Goal: Task Accomplishment & Management: Use online tool/utility

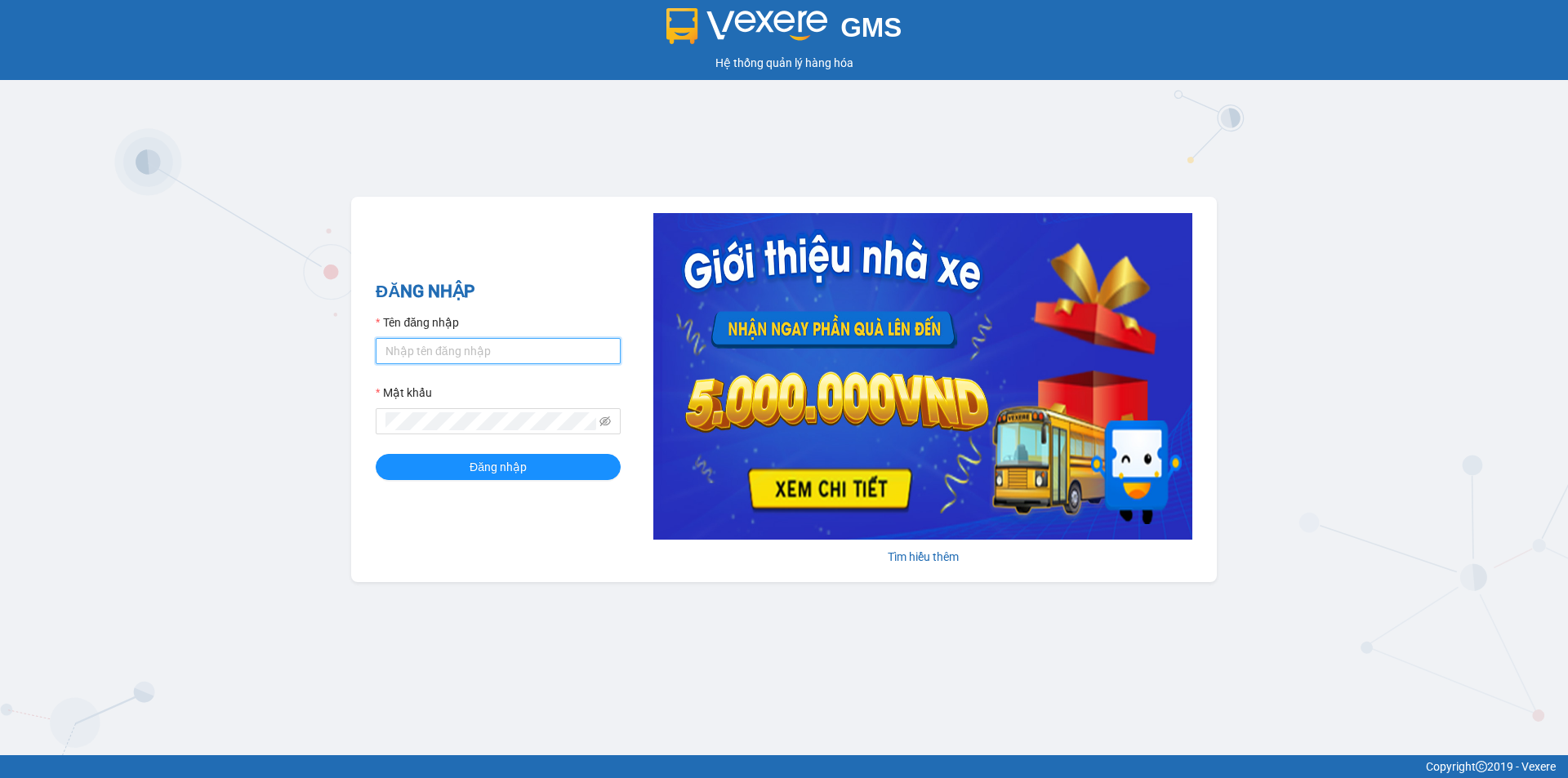
click at [438, 355] on input "Tên đăng nhập" at bounding box center [498, 351] width 245 height 26
type input "ngockieu.tuannga"
click at [376, 454] on button "Đăng nhập" at bounding box center [498, 467] width 245 height 26
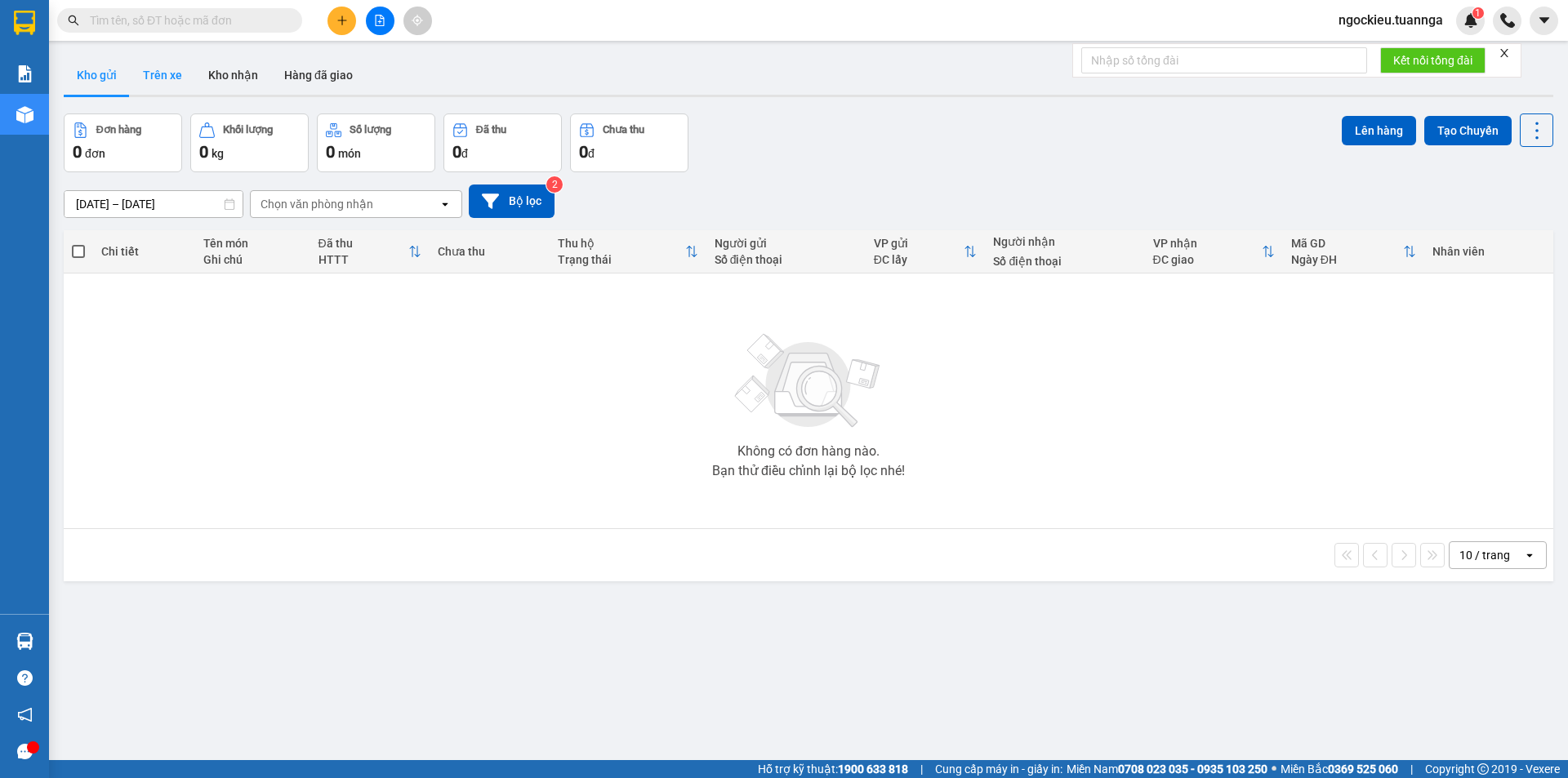
click at [178, 85] on button "Trên xe" at bounding box center [162, 75] width 65 height 39
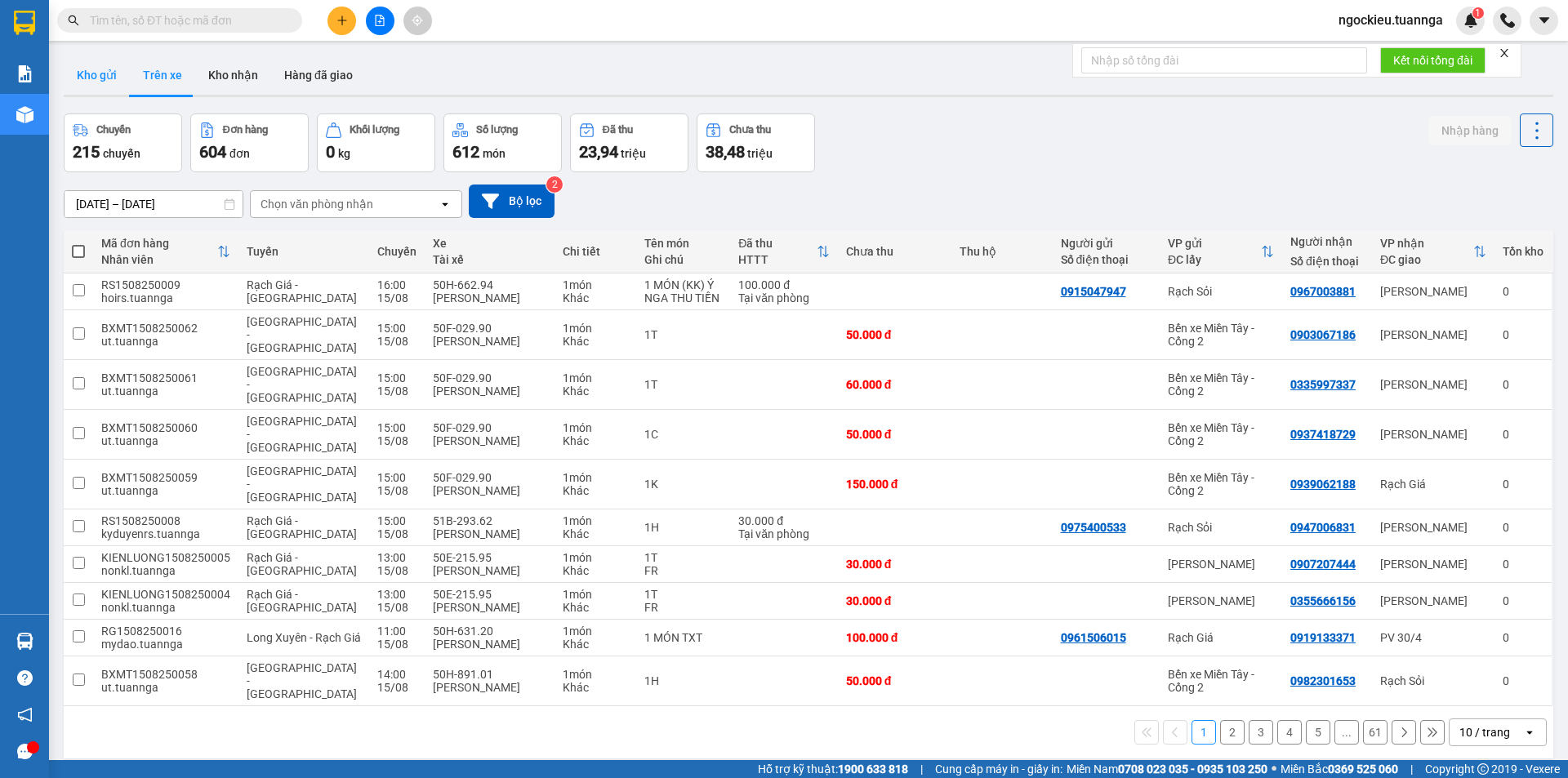
click at [93, 67] on button "Kho gửi" at bounding box center [96, 75] width 66 height 39
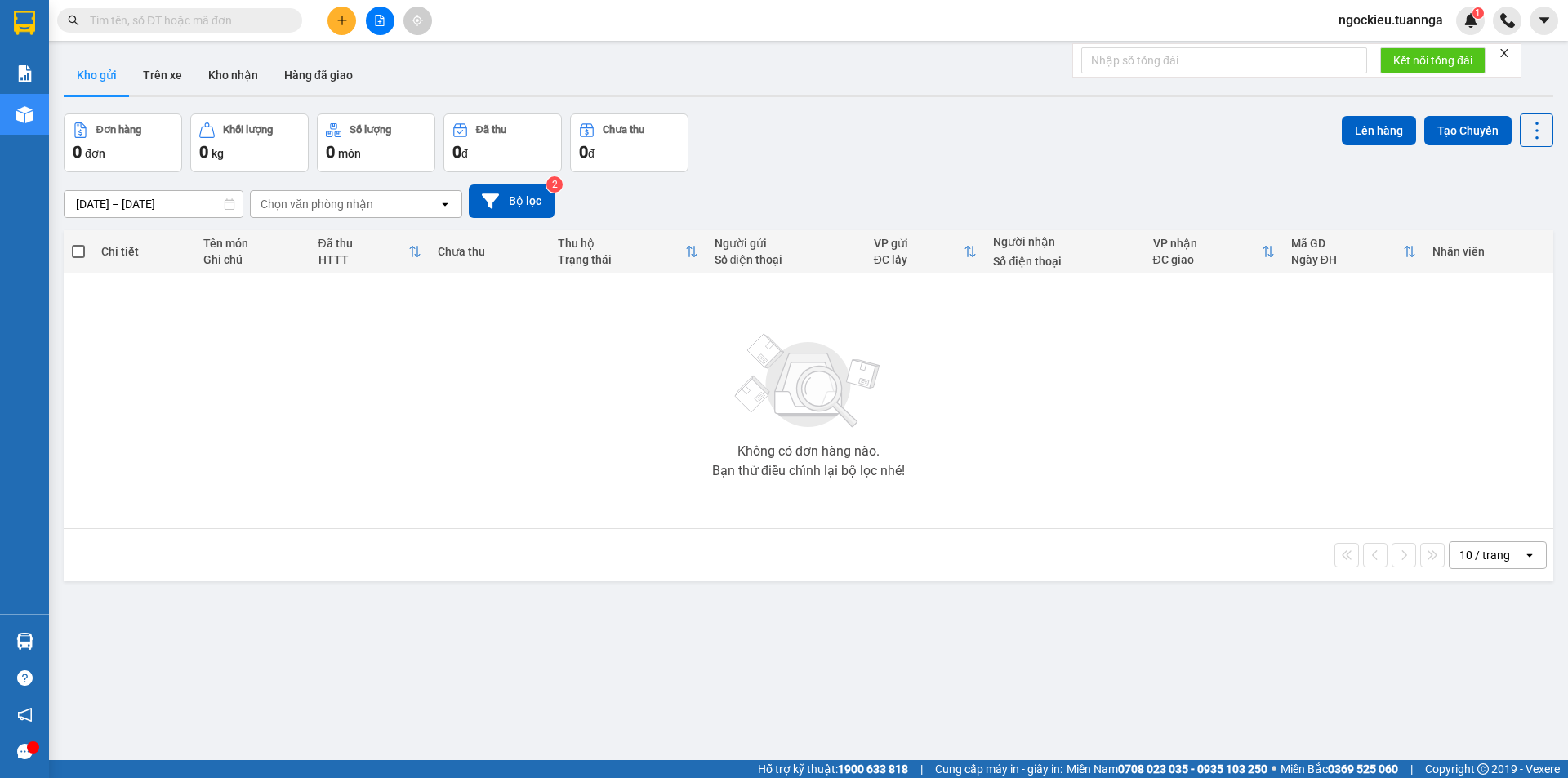
click at [159, 209] on input "13/08/2025 – 15/08/2025" at bounding box center [153, 204] width 178 height 26
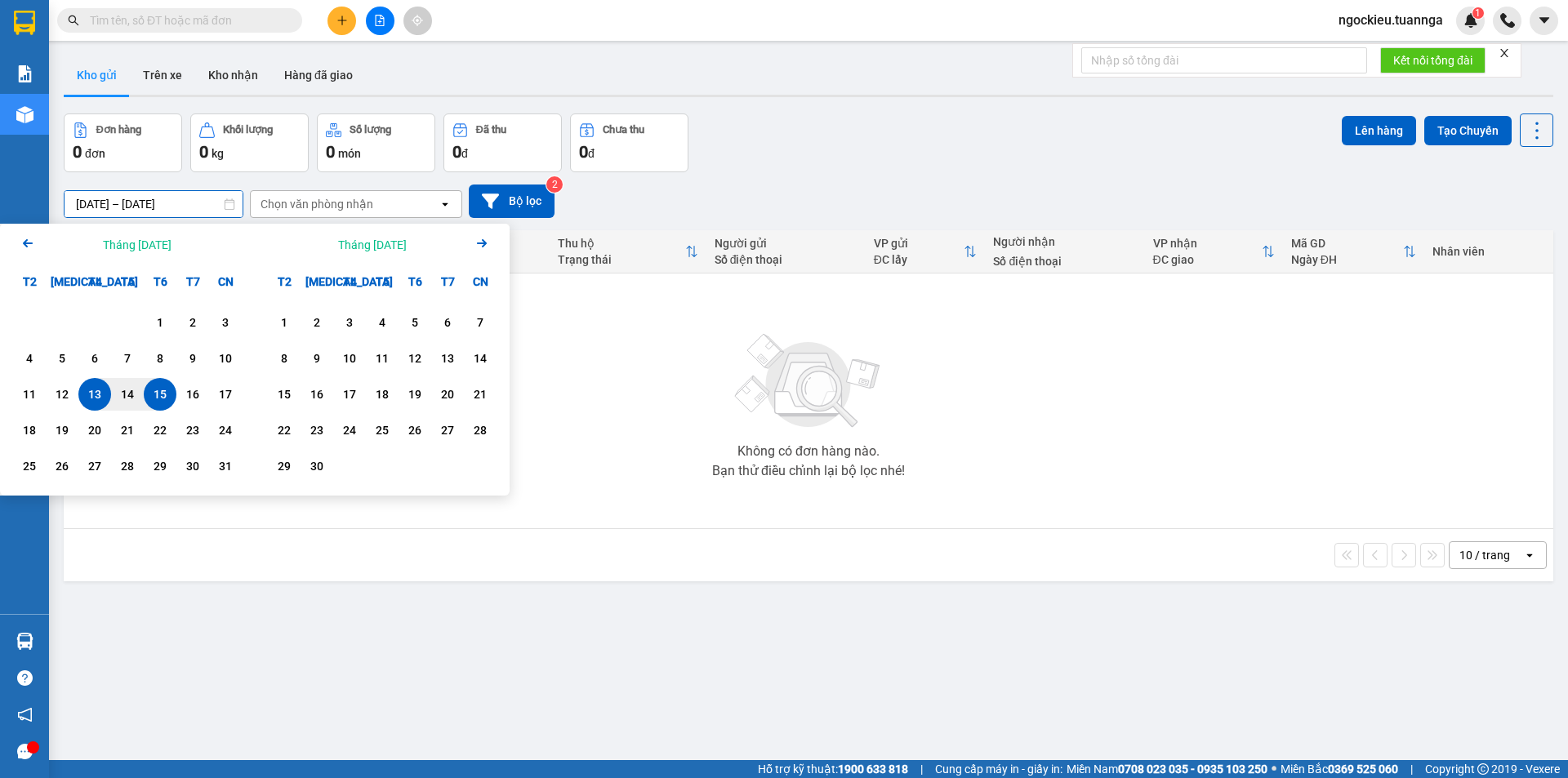
click at [169, 201] on input "13/08/2025 – 15/08/2025" at bounding box center [153, 204] width 178 height 26
click at [252, 71] on button "Kho nhận" at bounding box center [233, 75] width 76 height 39
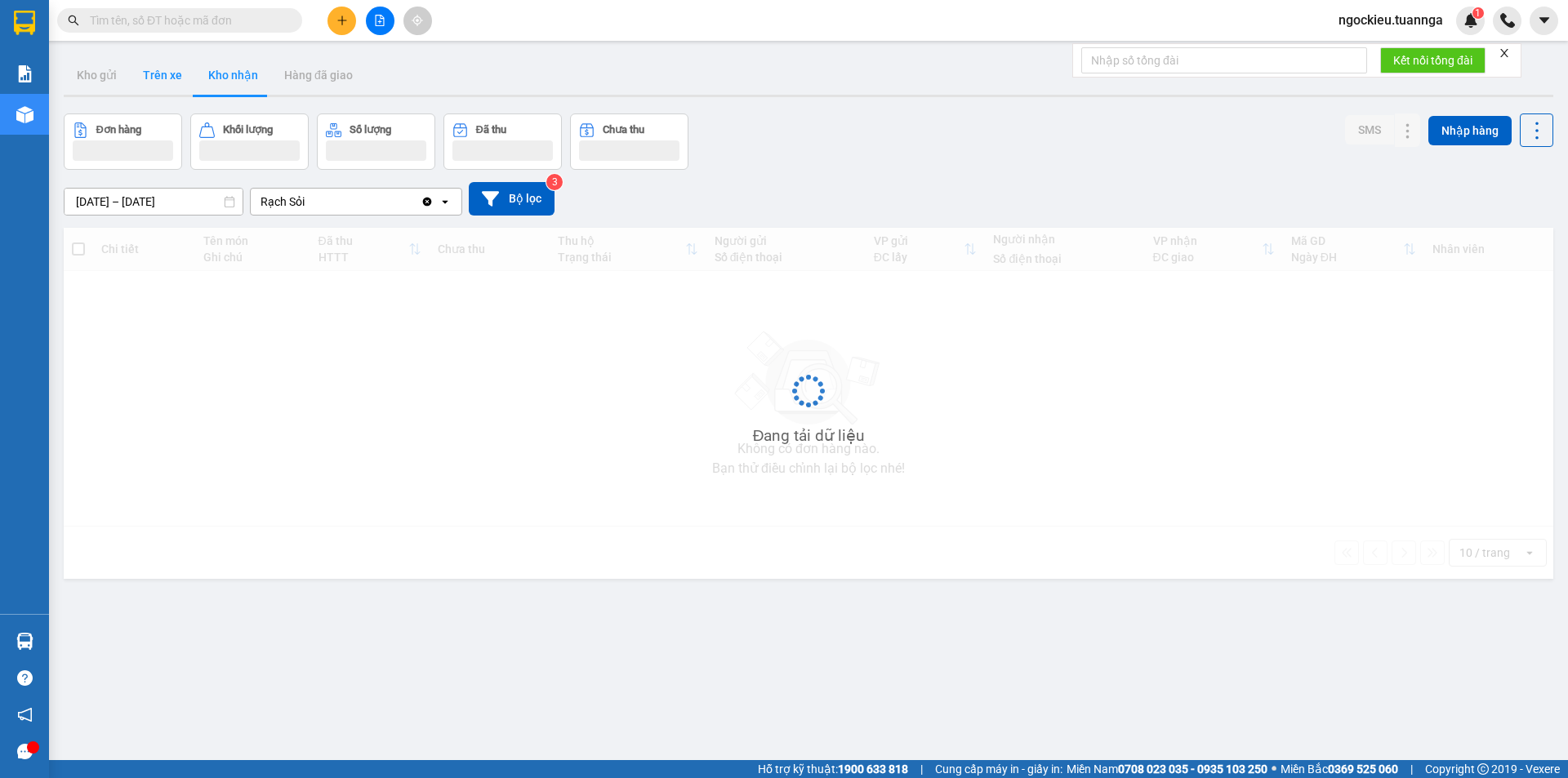
click at [162, 70] on button "Trên xe" at bounding box center [162, 75] width 65 height 39
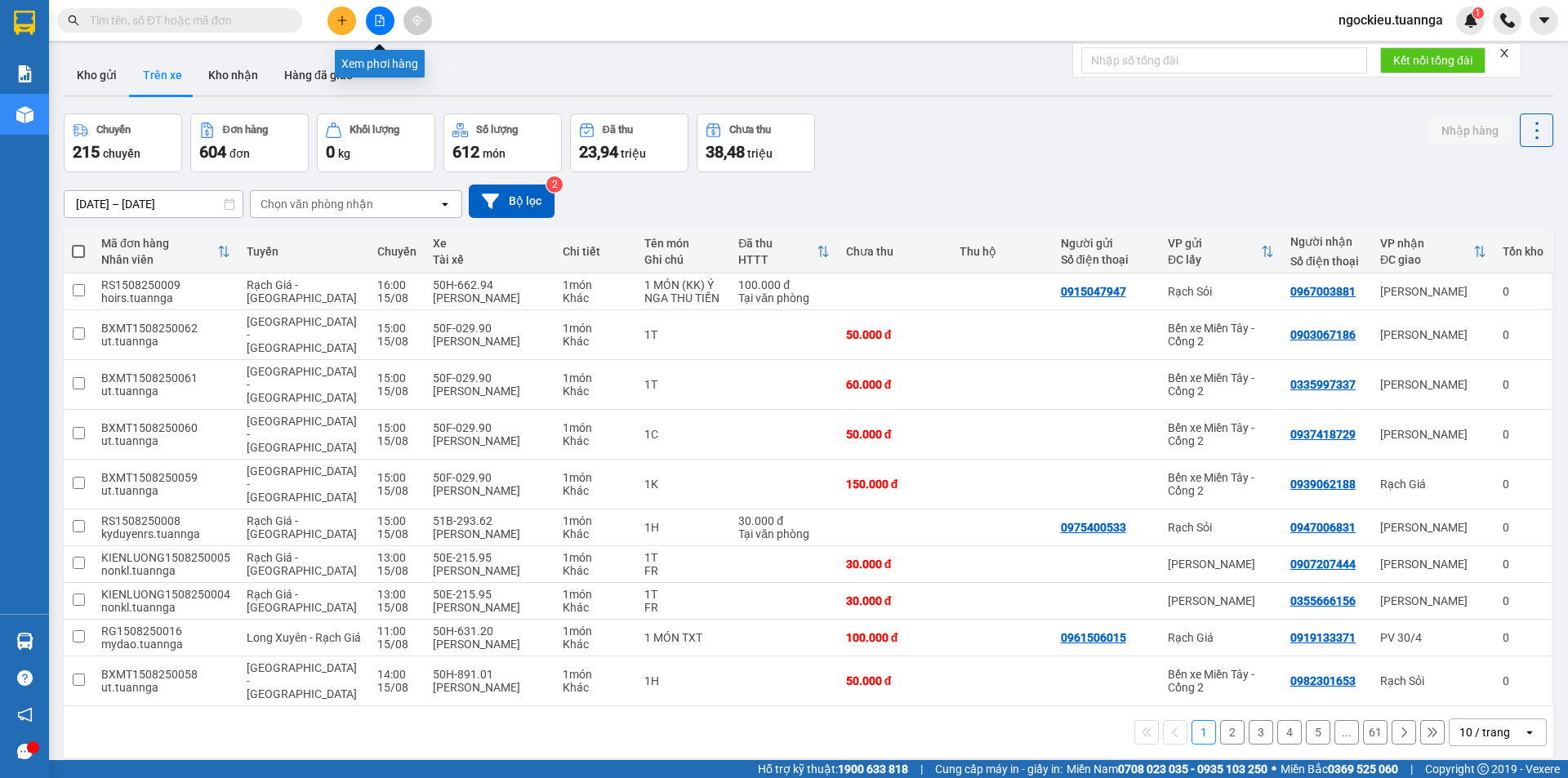
click at [381, 15] on icon "file-add" at bounding box center [380, 20] width 9 height 12
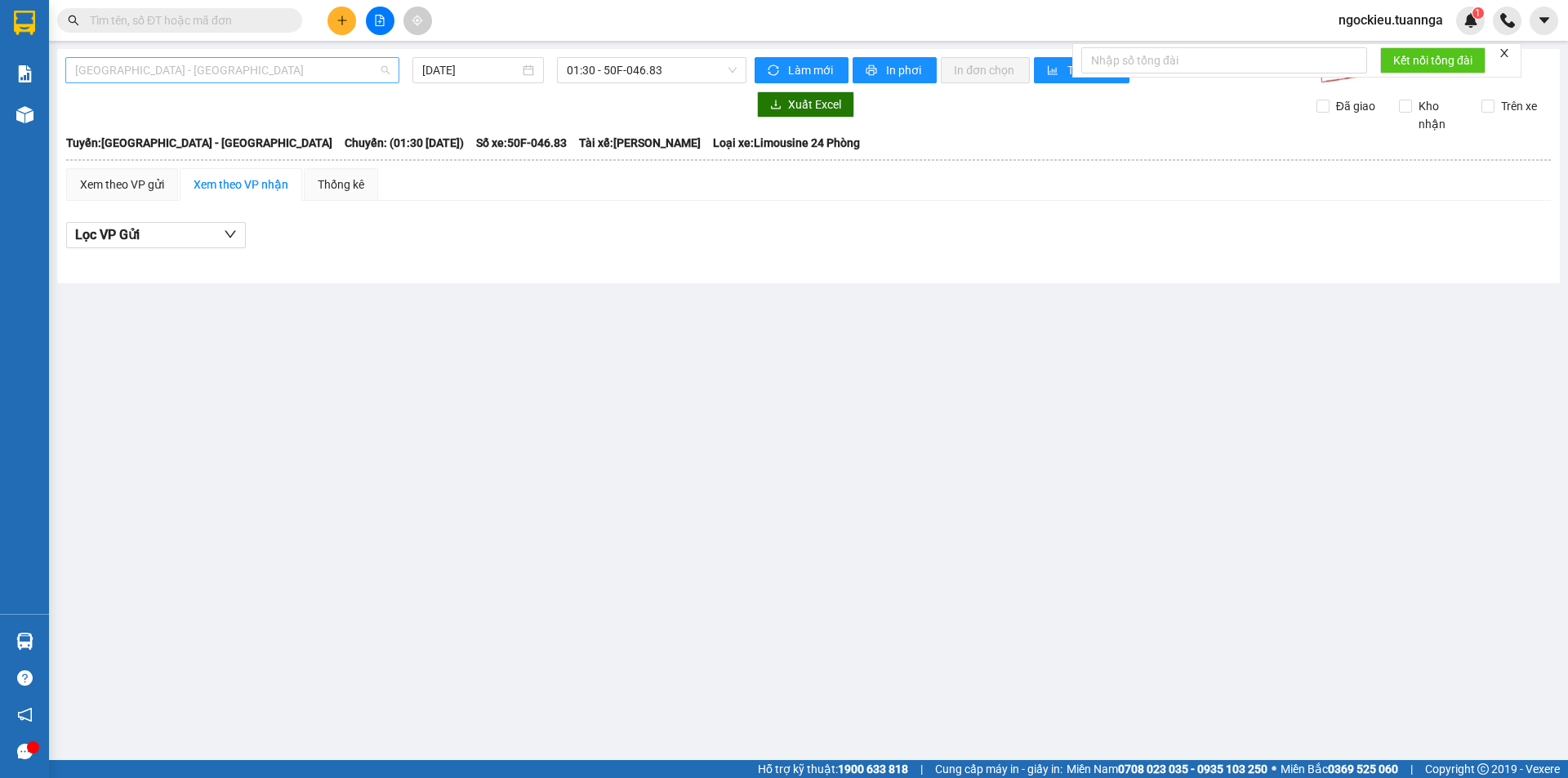
click at [193, 67] on span "Sài Gòn - Rạch Giá" at bounding box center [233, 70] width 315 height 25
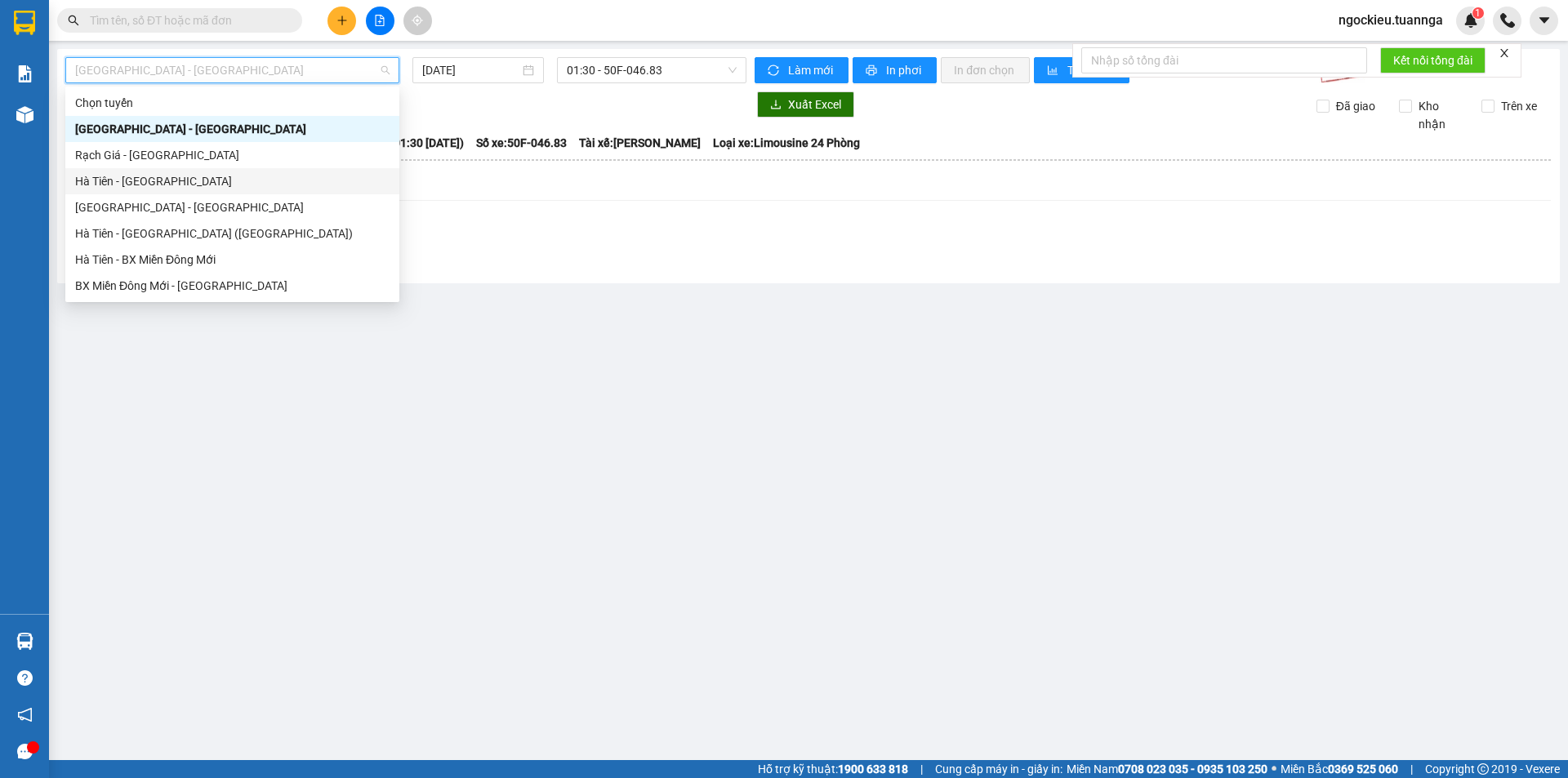
click at [169, 187] on div "Hà Tiên - Sài Gòn" at bounding box center [233, 181] width 315 height 18
type input "15/08/2025"
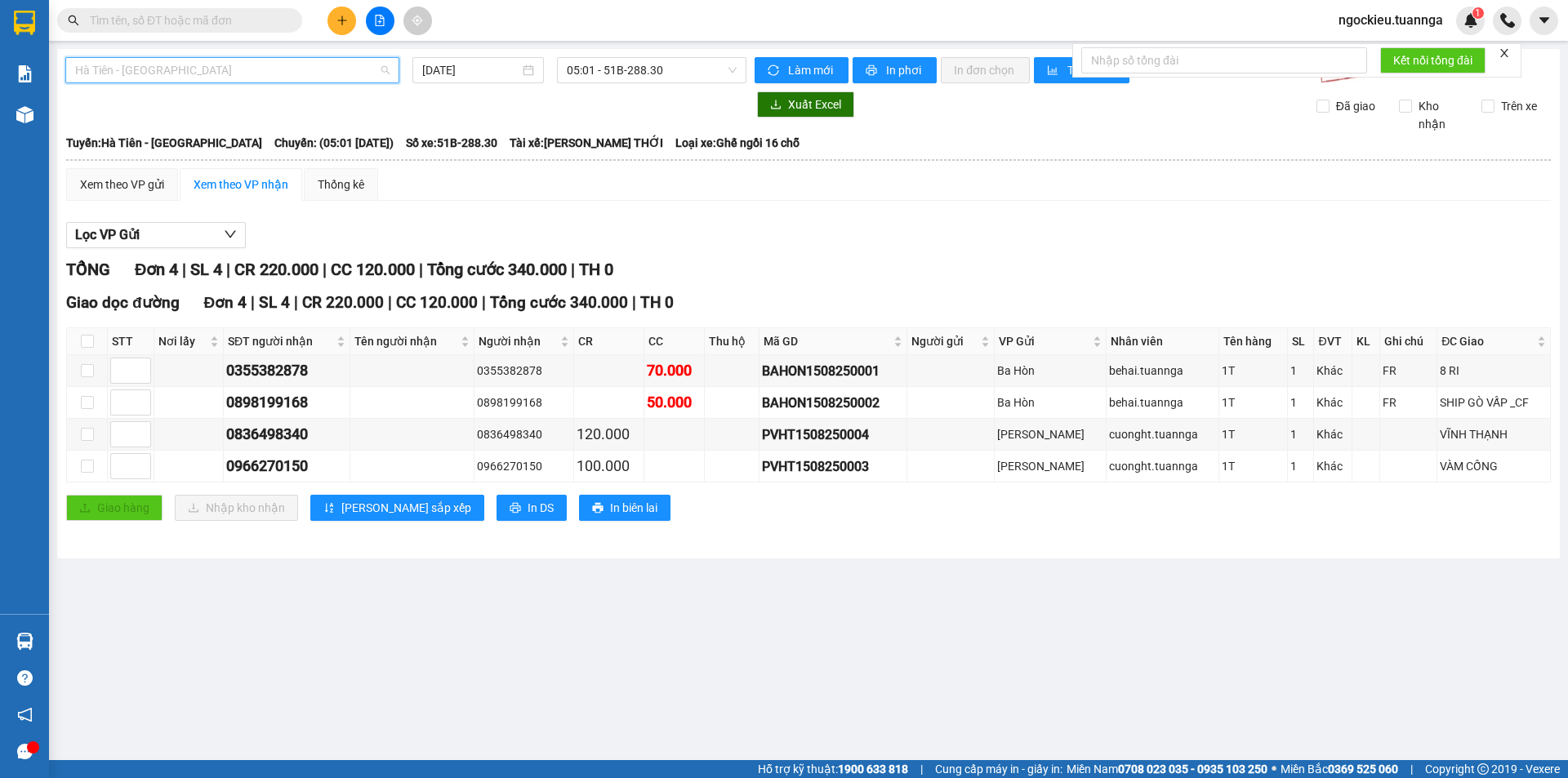
click at [188, 76] on span "Hà Tiên - Sài Gòn" at bounding box center [233, 70] width 315 height 25
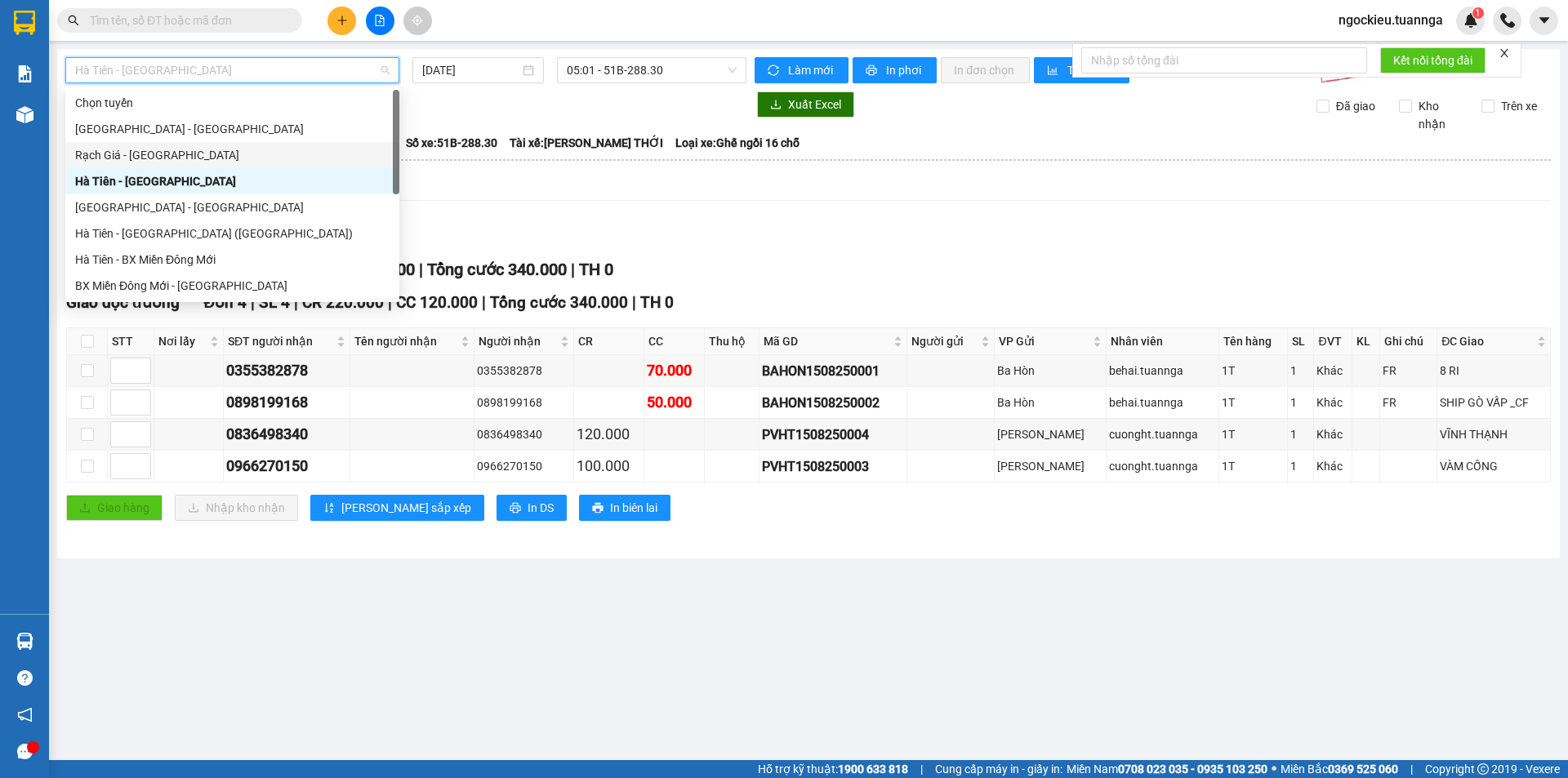
click at [180, 148] on div "Rạch Giá - Sài Gòn" at bounding box center [233, 155] width 315 height 18
type input "15/08/2025"
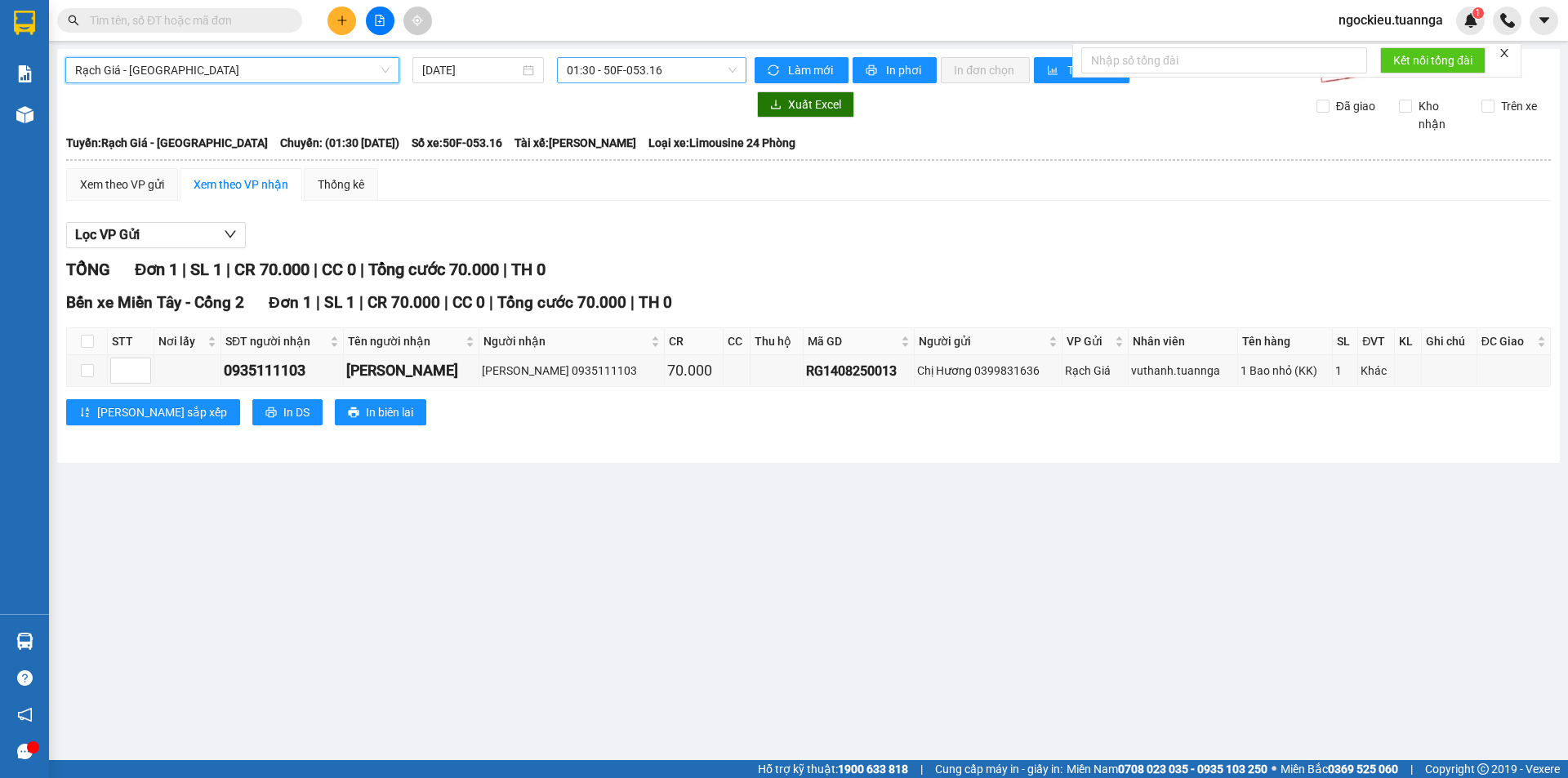
click at [573, 73] on span "01:30 - 50F-053.16" at bounding box center [651, 70] width 170 height 25
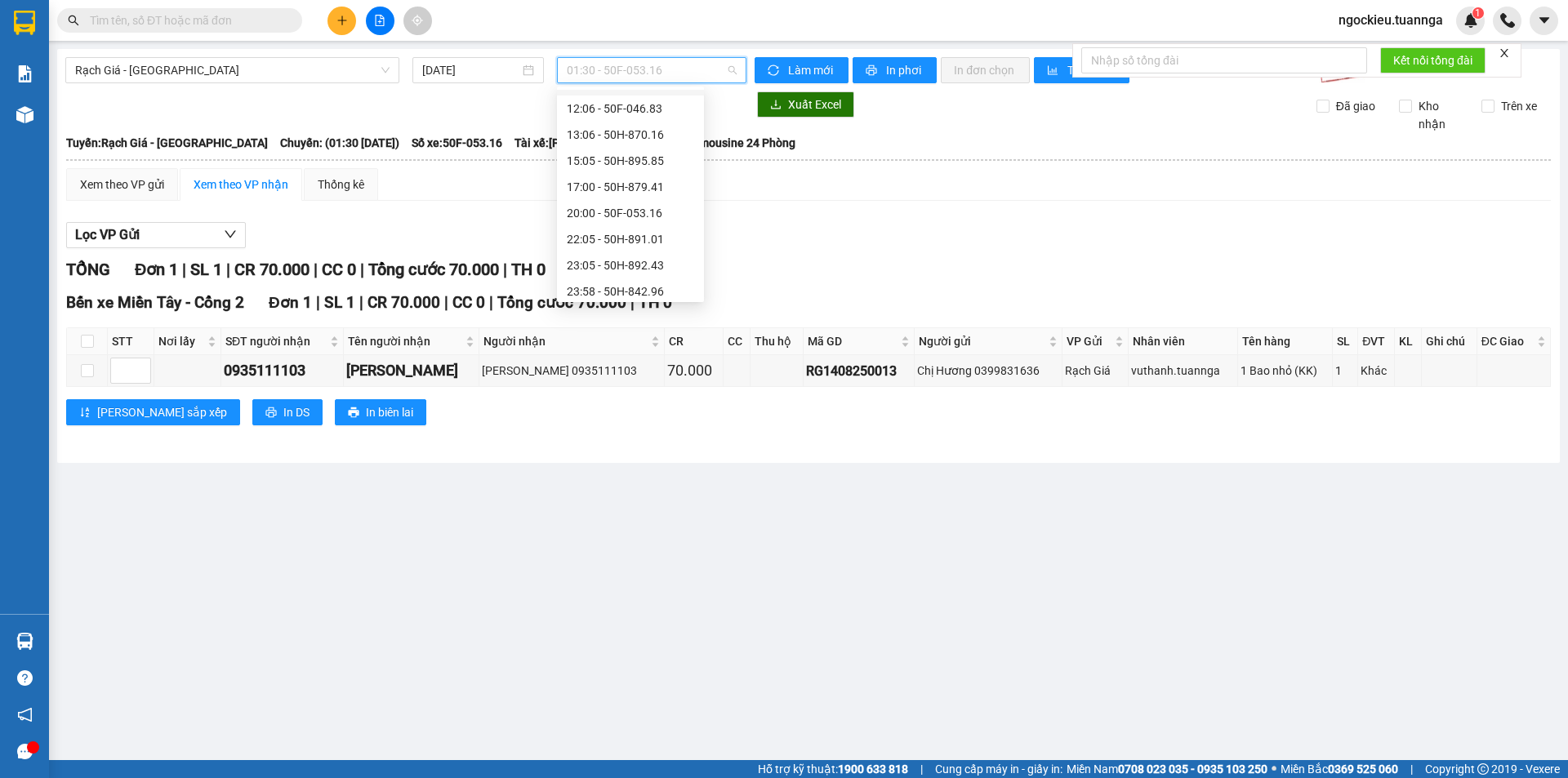
scroll to position [130, 0]
click at [622, 152] on div "15:05 - 50H-895.85" at bounding box center [630, 155] width 128 height 18
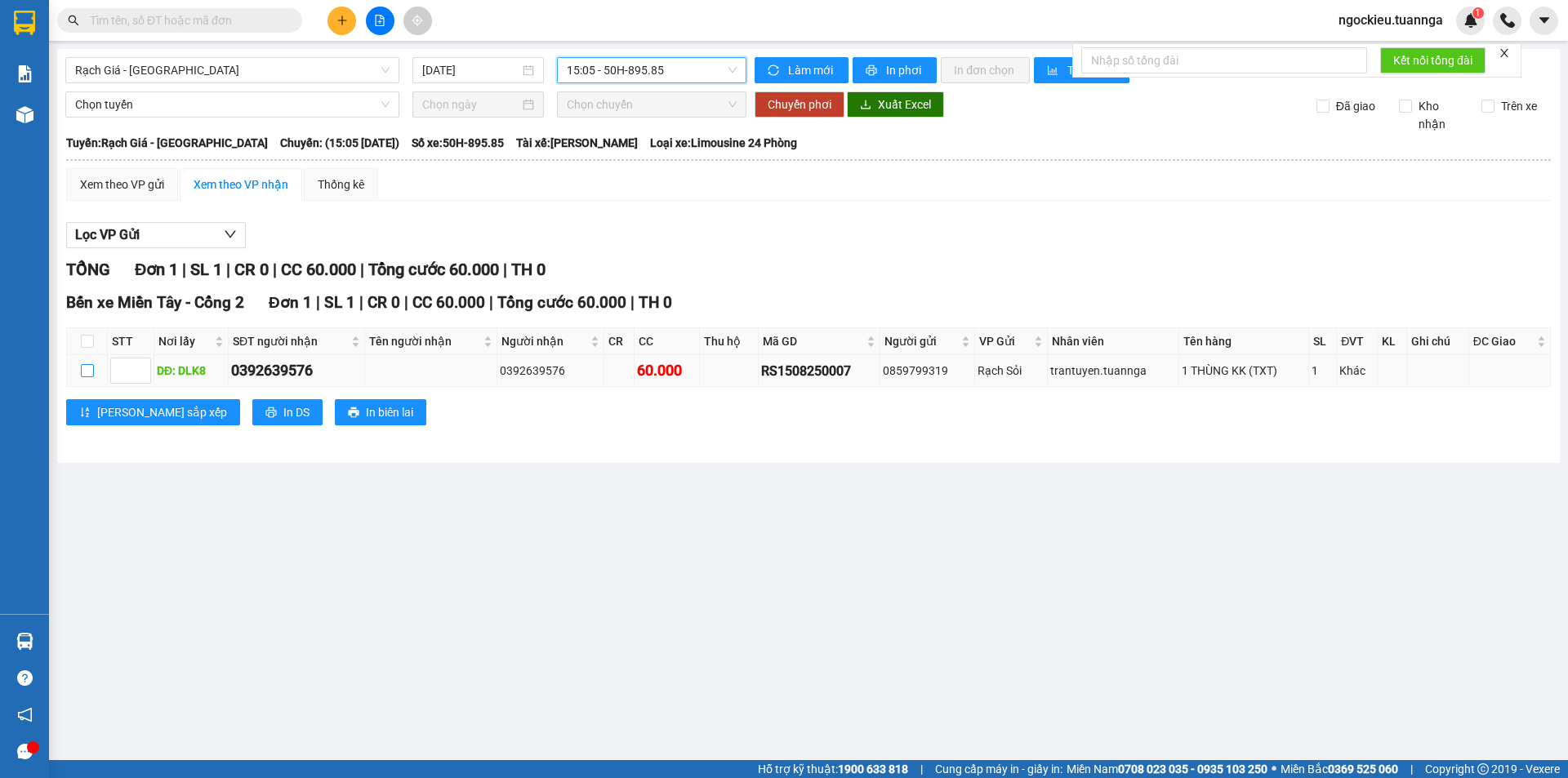
click at [85, 377] on input "checkbox" at bounding box center [87, 370] width 13 height 13
checkbox input "true"
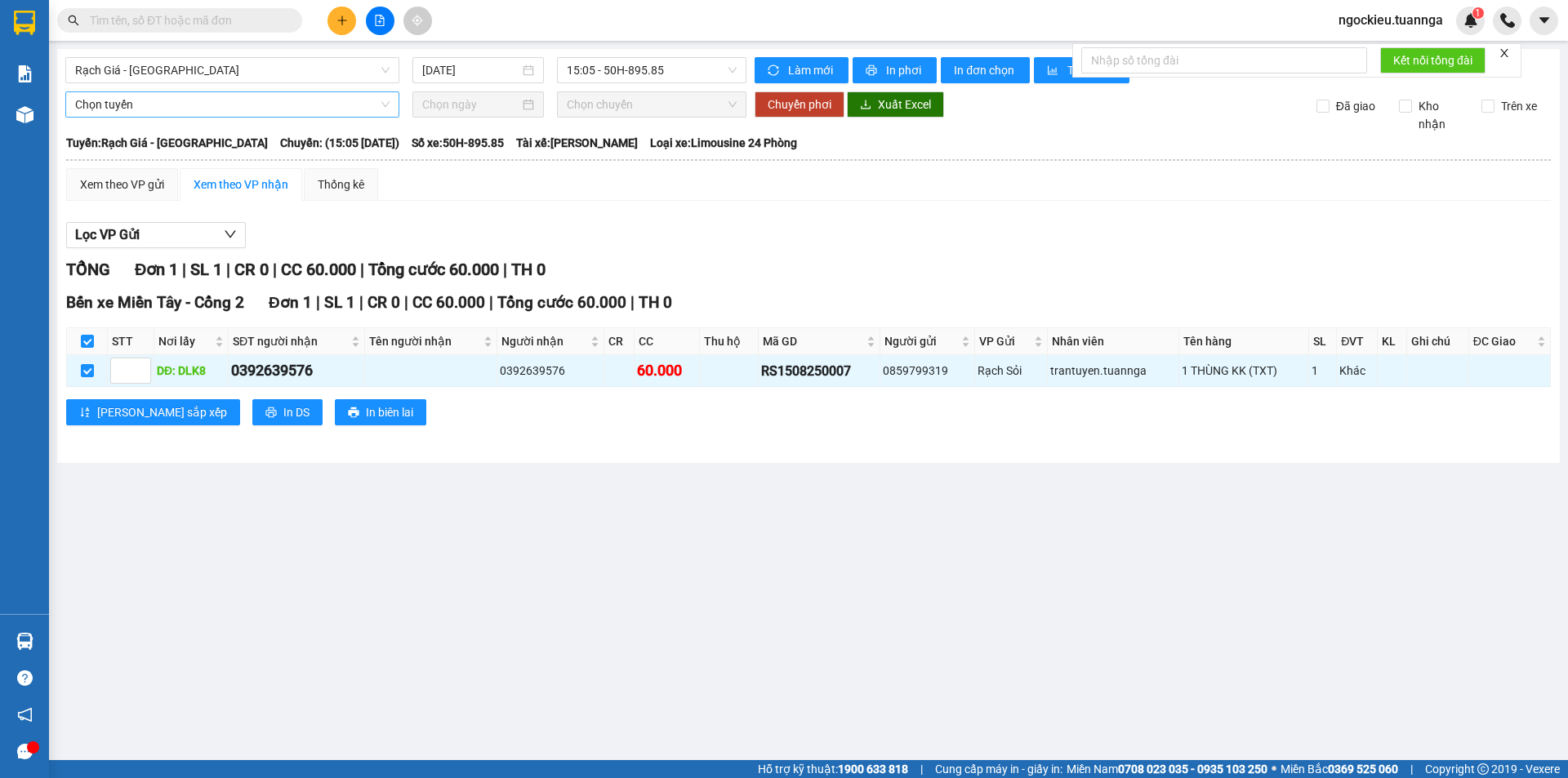
click at [294, 112] on span "Chọn tuyến" at bounding box center [233, 104] width 315 height 25
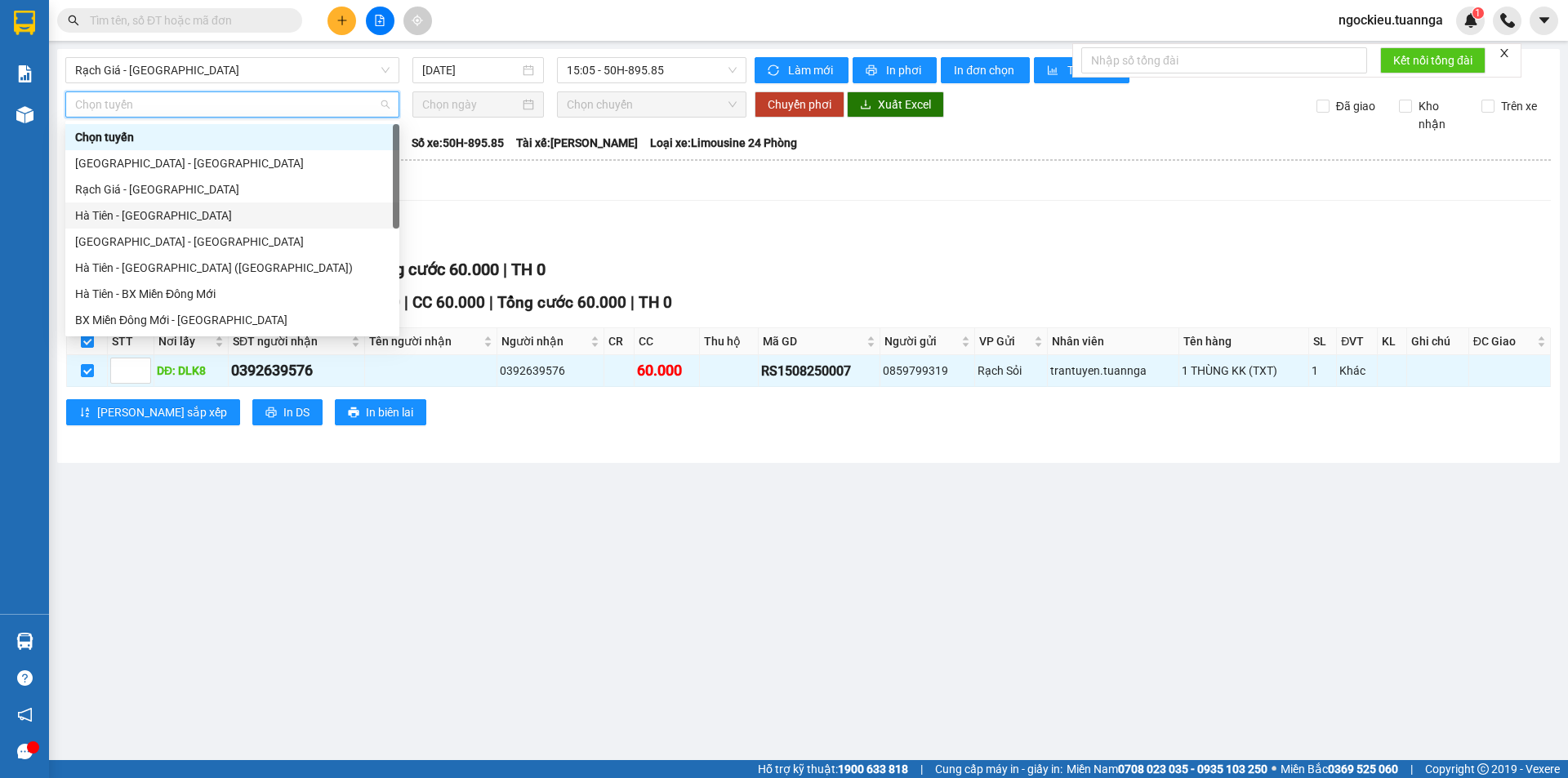
click at [147, 217] on div "Hà Tiên - Sài Gòn" at bounding box center [233, 215] width 315 height 18
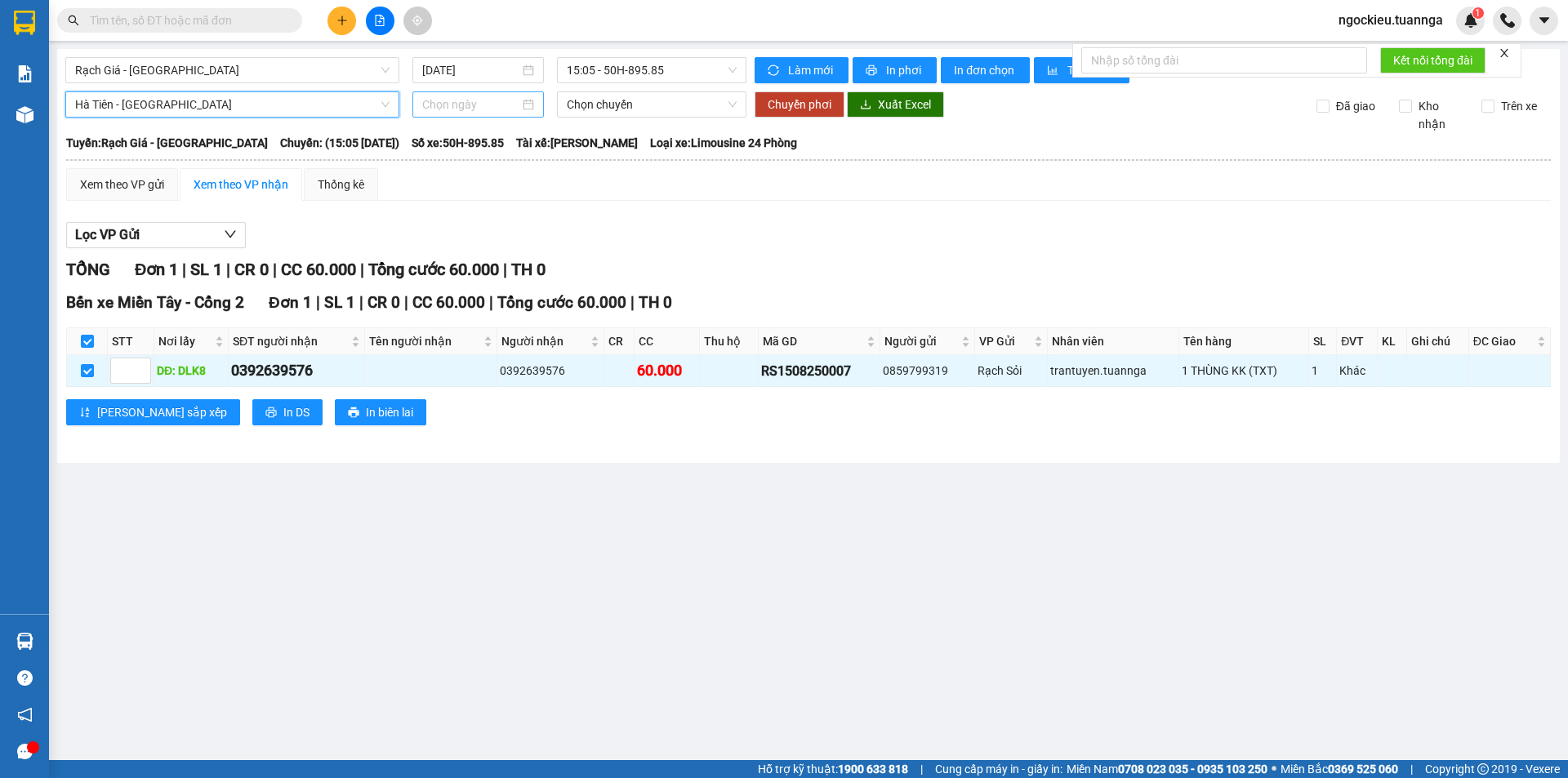
click at [485, 109] on input at bounding box center [470, 104] width 97 height 18
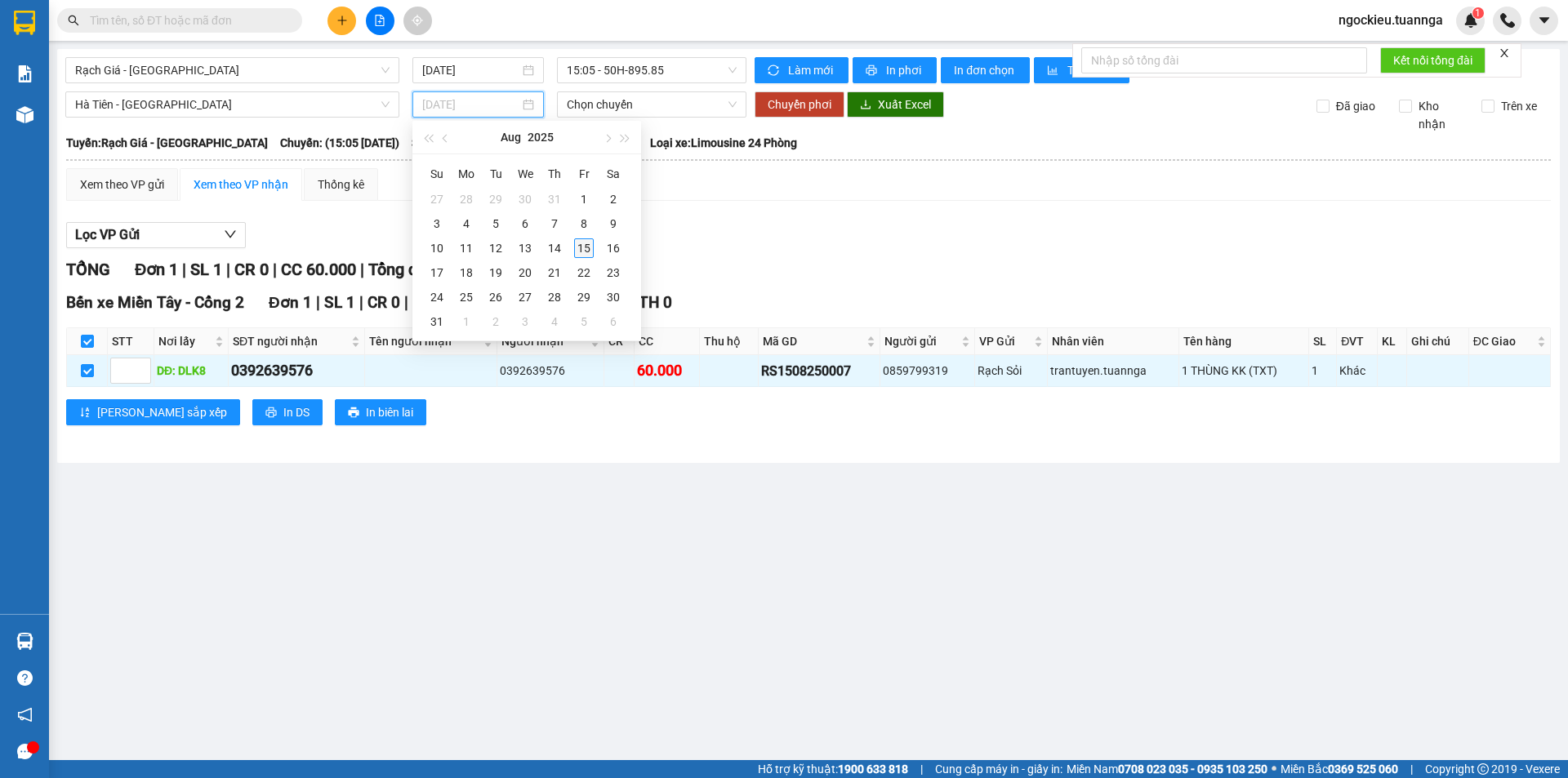
type input "15/08/2025"
click at [584, 245] on div "15" at bounding box center [584, 248] width 19 height 19
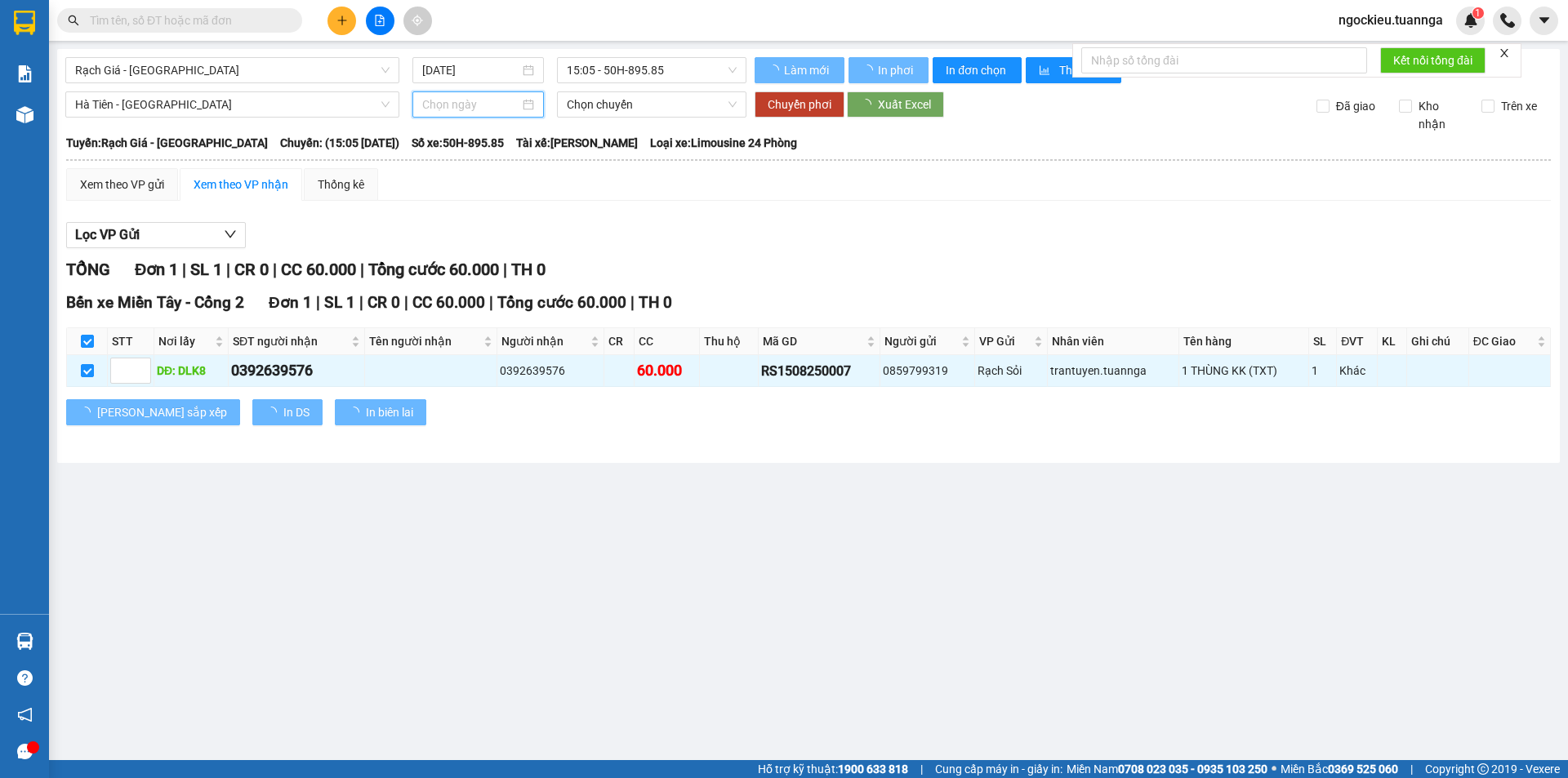
type input "15/08/2025"
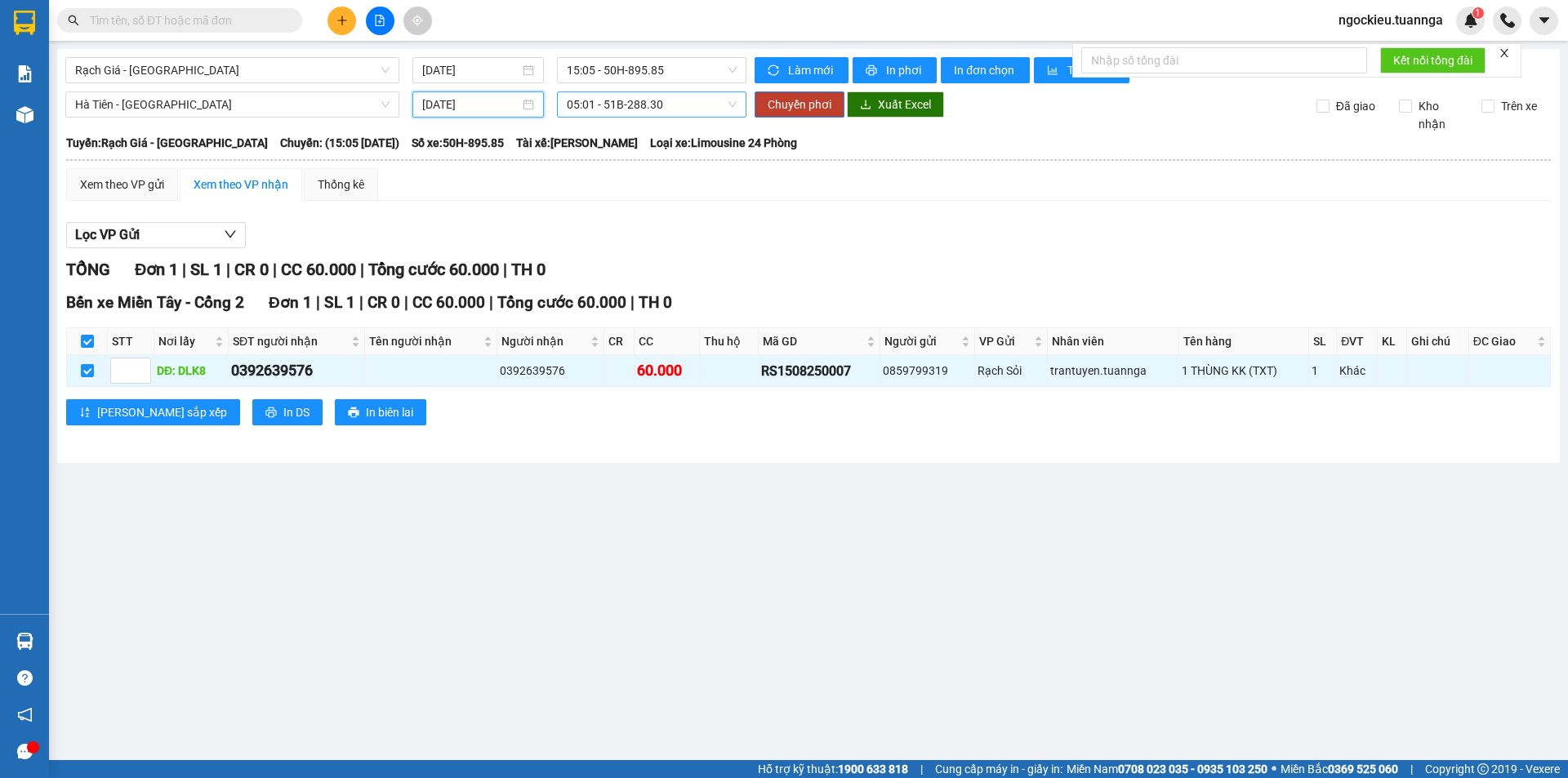
click at [613, 108] on span "05:01 - 51B-288.30" at bounding box center [651, 104] width 170 height 25
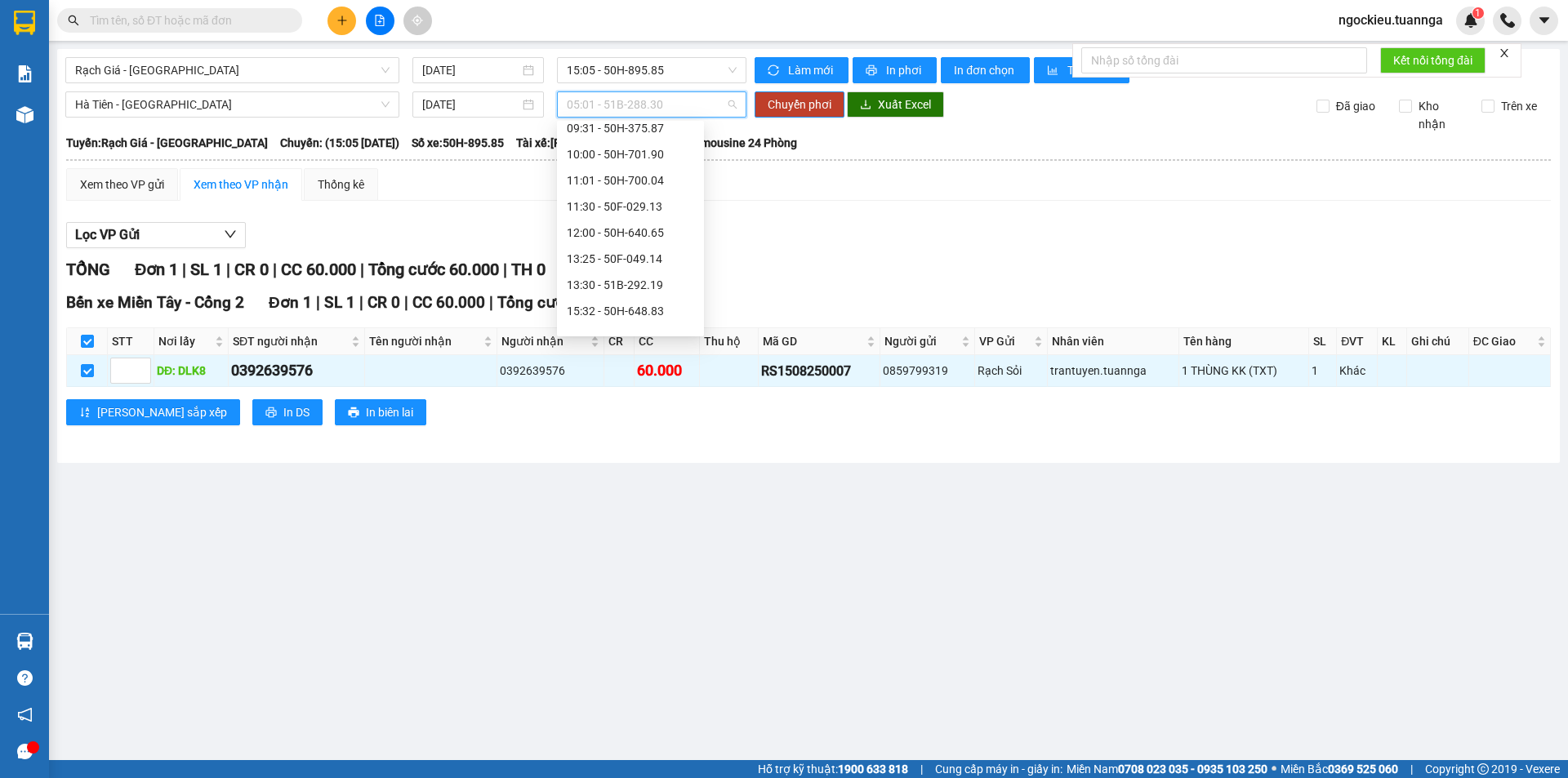
scroll to position [245, 0]
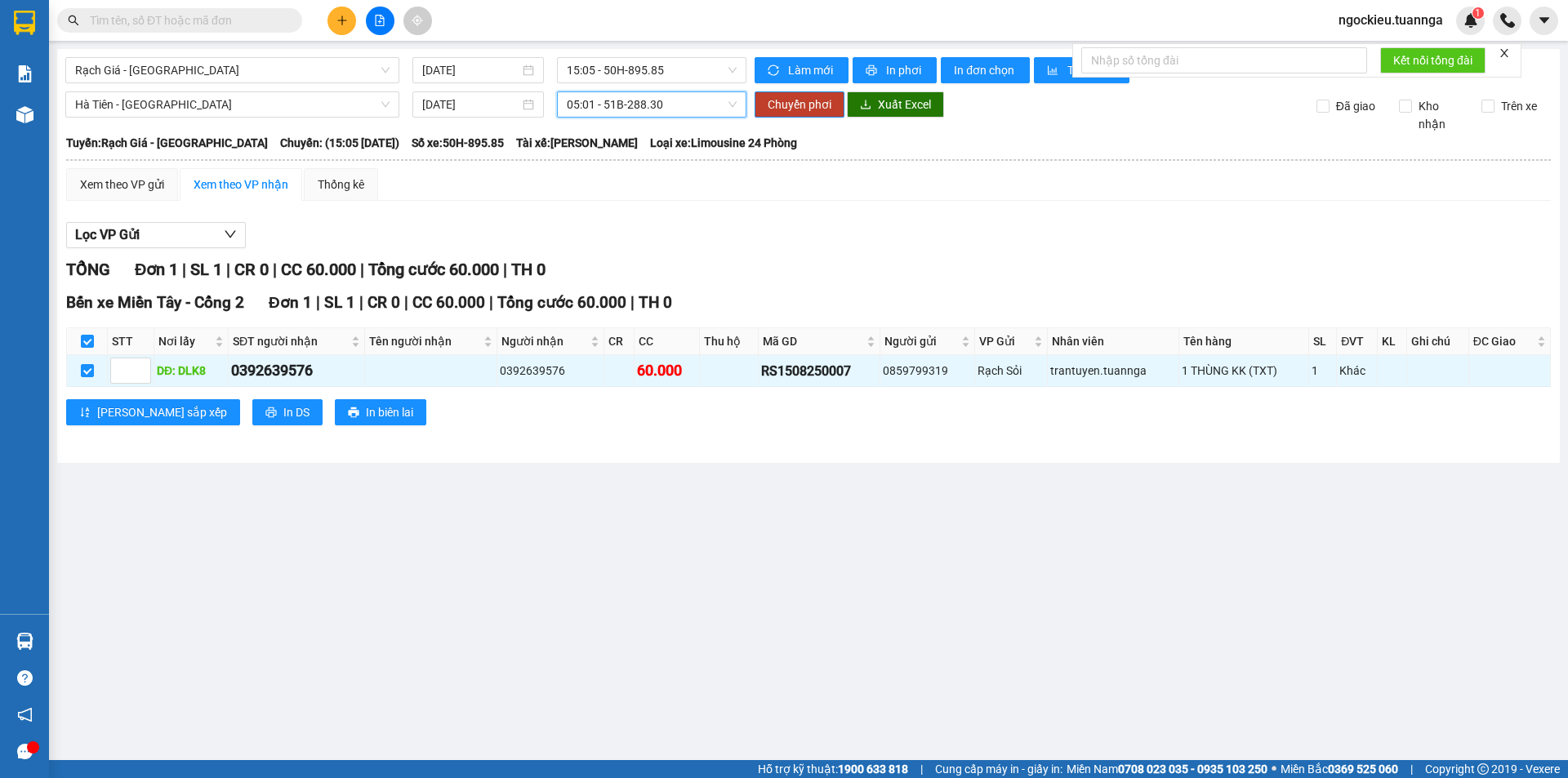
click at [660, 107] on span "05:01 - 51B-288.30" at bounding box center [651, 104] width 170 height 25
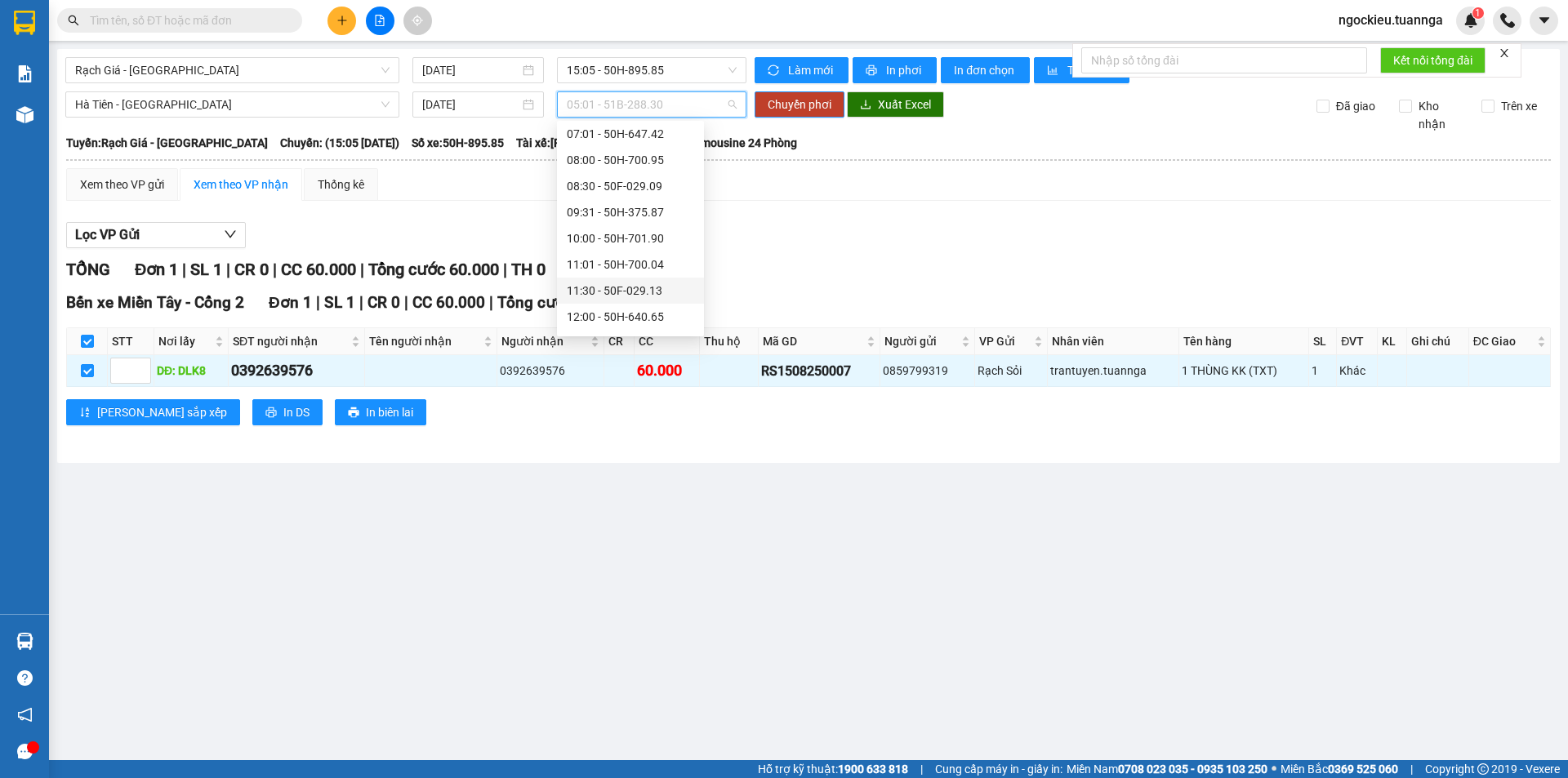
scroll to position [189, 0]
click at [609, 278] on div "13:30 - 51B-292.19" at bounding box center [630, 287] width 128 height 18
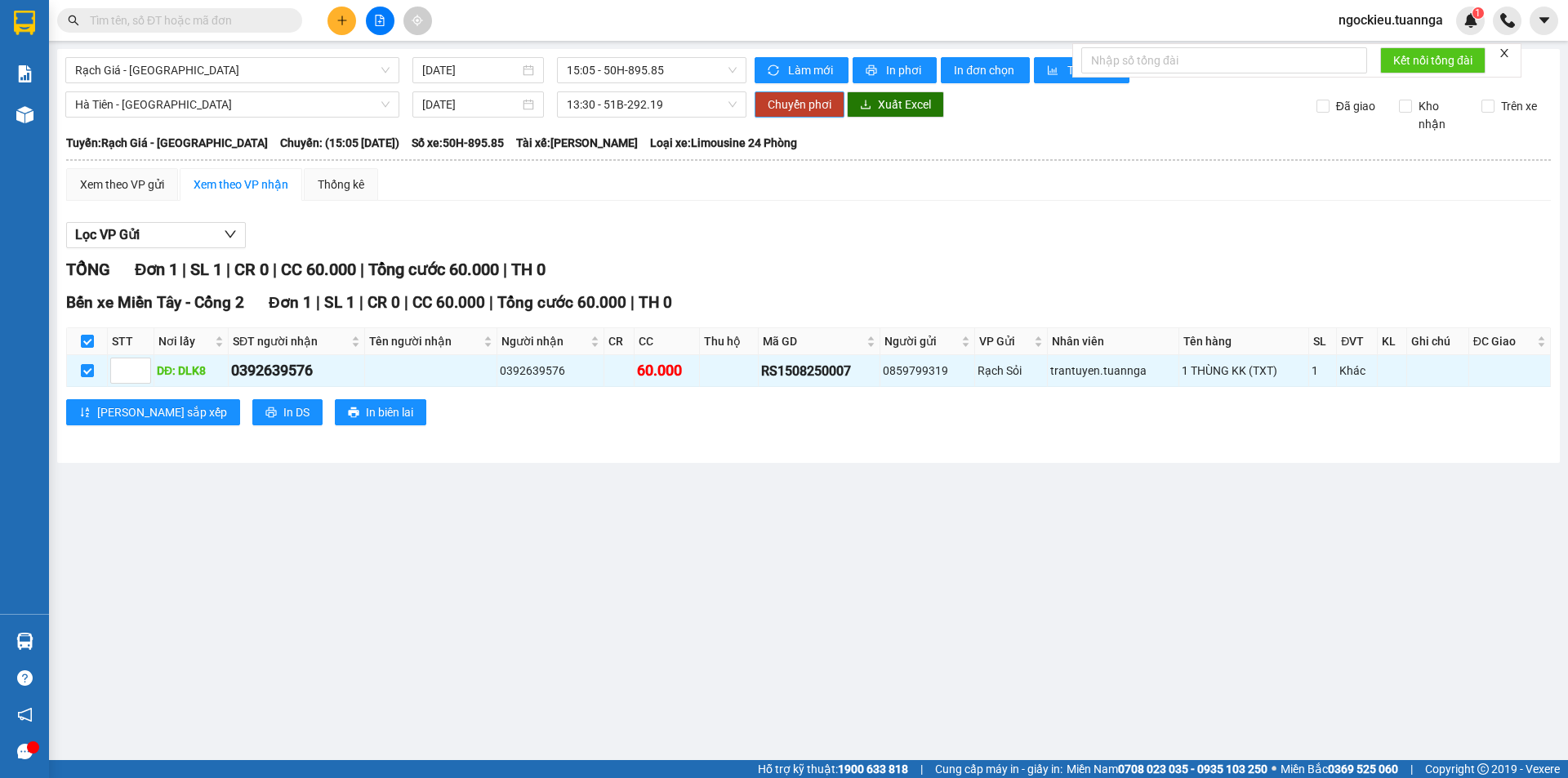
click at [790, 108] on span "Chuyển phơi" at bounding box center [799, 104] width 63 height 18
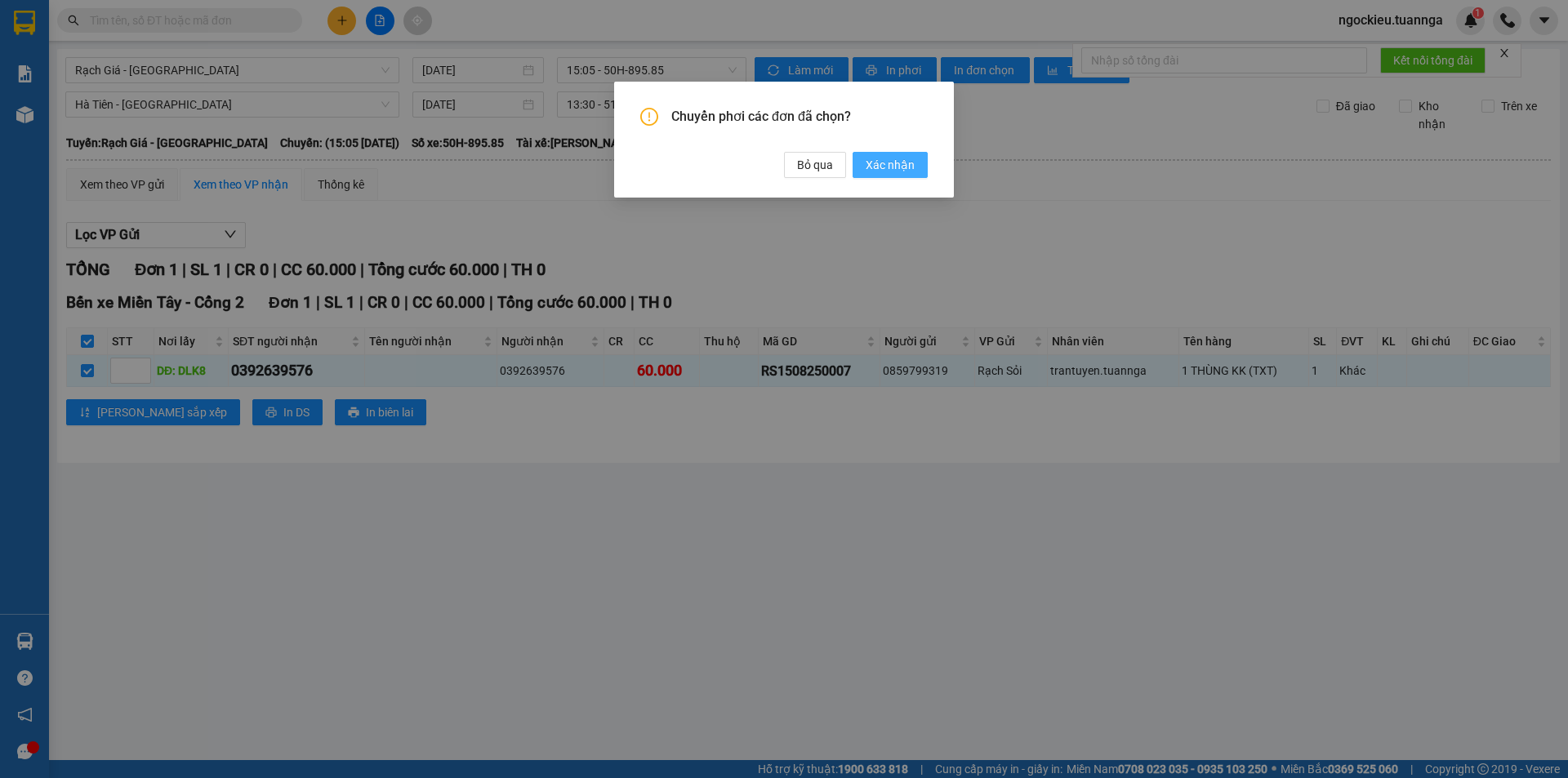
click at [891, 163] on span "Xác nhận" at bounding box center [890, 164] width 49 height 18
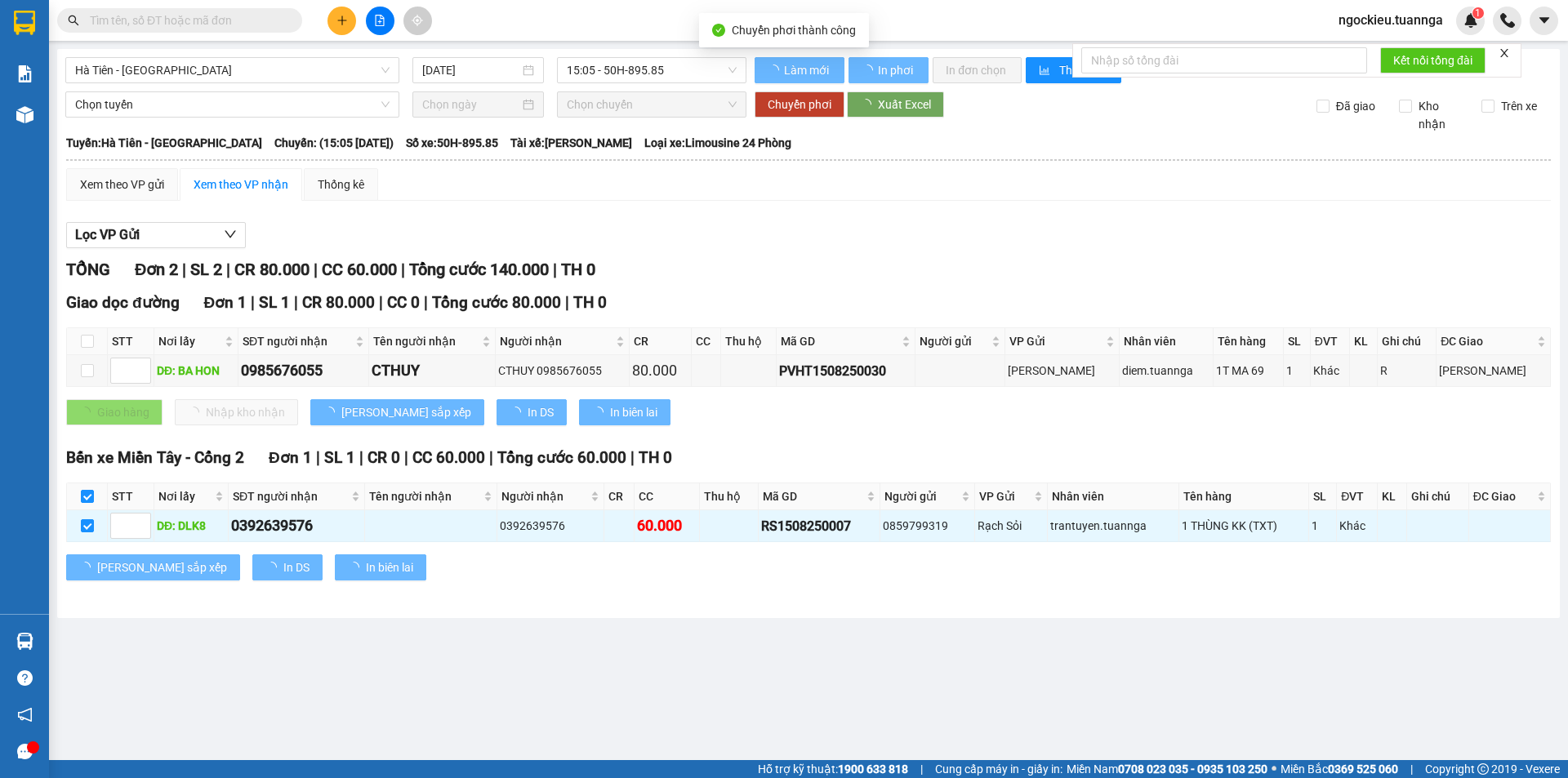
checkbox input "false"
